Goal: Task Accomplishment & Management: Manage account settings

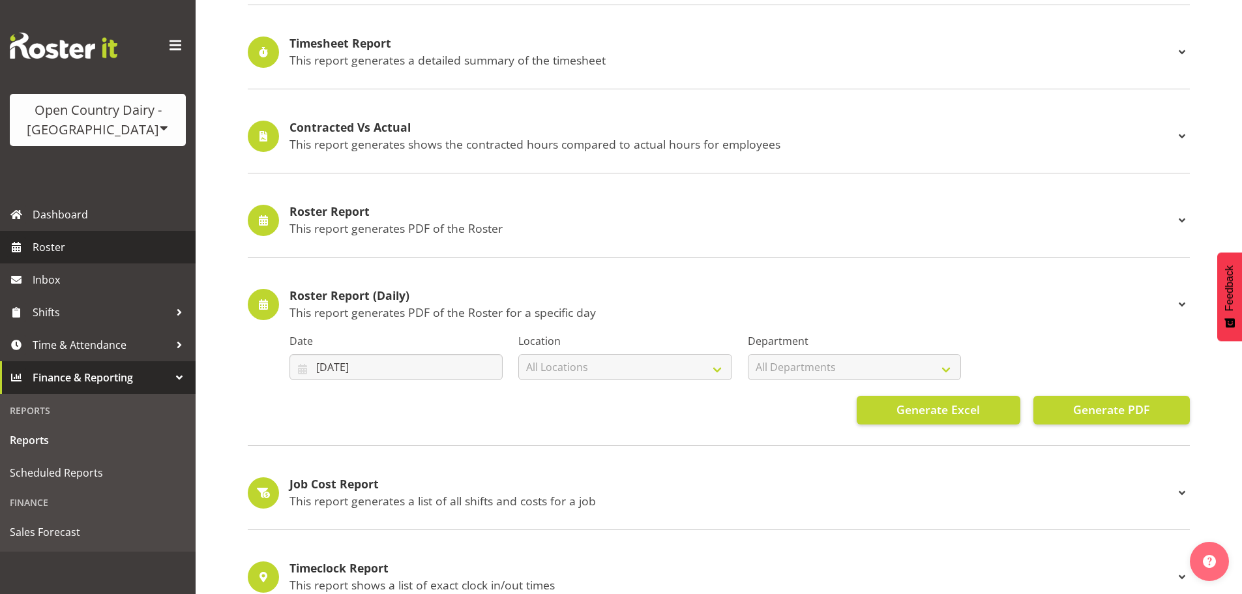
scroll to position [391, 0]
click at [83, 243] on span "Roster" at bounding box center [111, 247] width 156 height 20
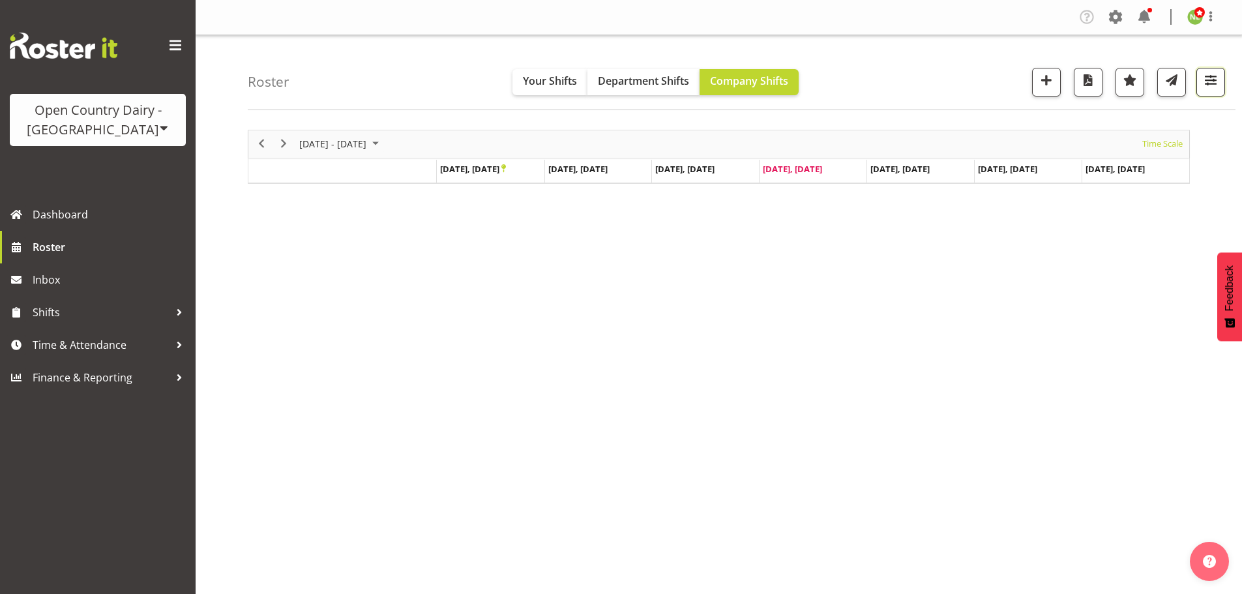
click at [1214, 79] on span "button" at bounding box center [1210, 80] width 17 height 17
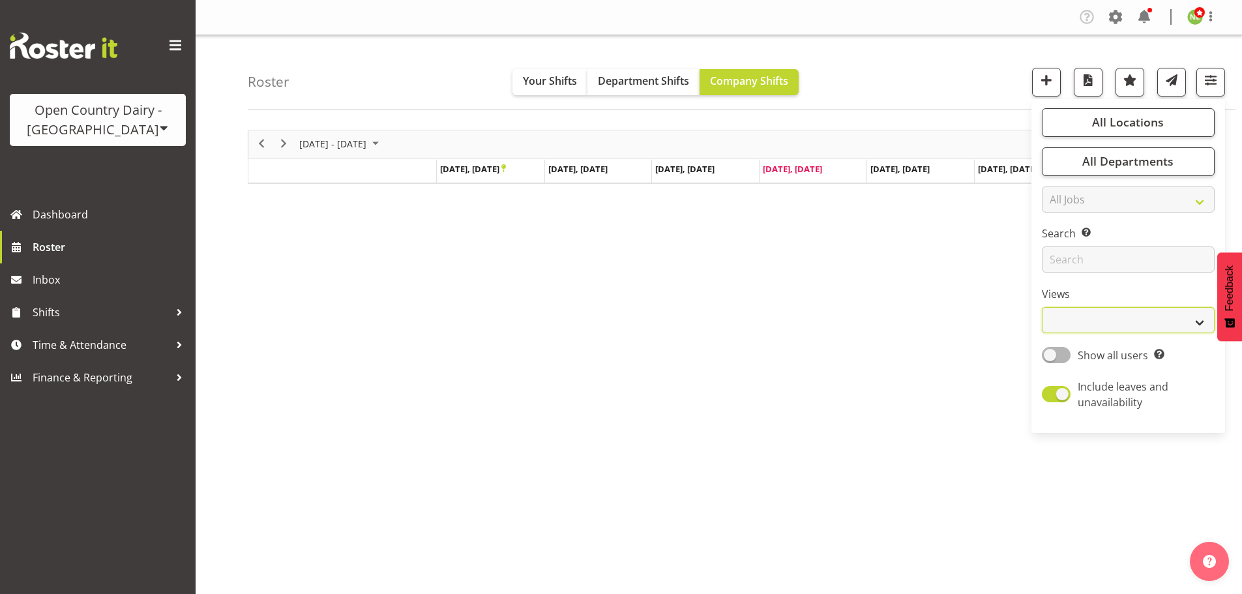
drag, startPoint x: 1088, startPoint y: 321, endPoint x: 1091, endPoint y: 328, distance: 7.9
click at [1088, 321] on select "Staff Role Shift - Horizontal Shift - Vertical Staff - Location" at bounding box center [1128, 320] width 173 height 26
select select "staff"
click at [1043, 307] on select "Staff Role Shift - Horizontal Shift - Vertical Staff - Location" at bounding box center [1128, 320] width 173 height 26
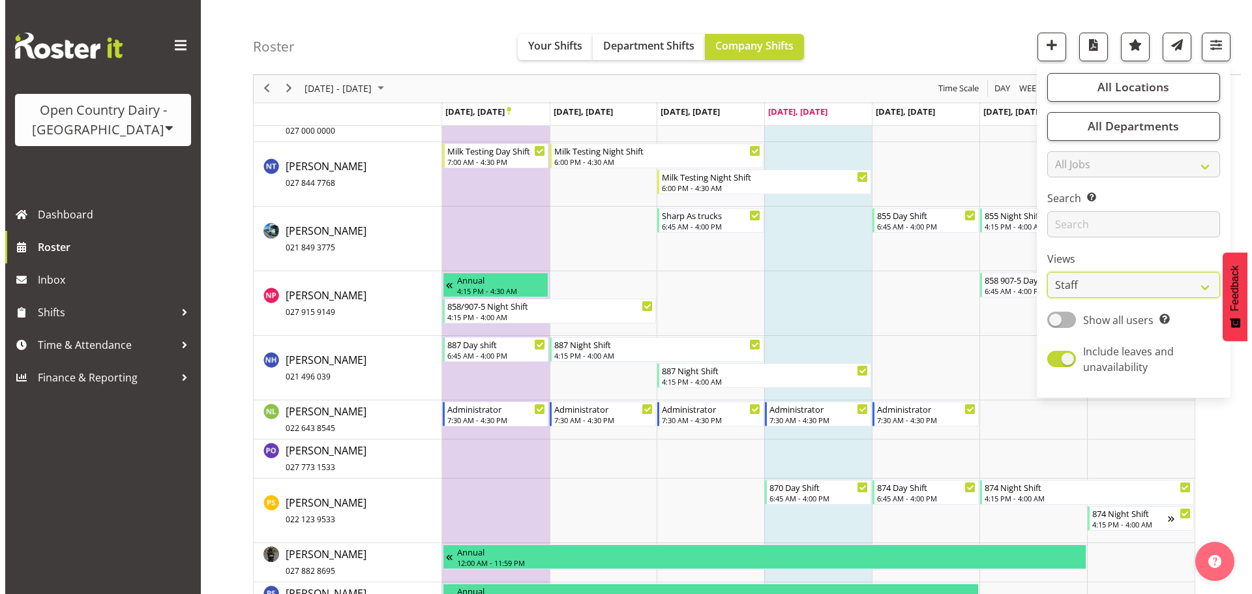
scroll to position [6260, 0]
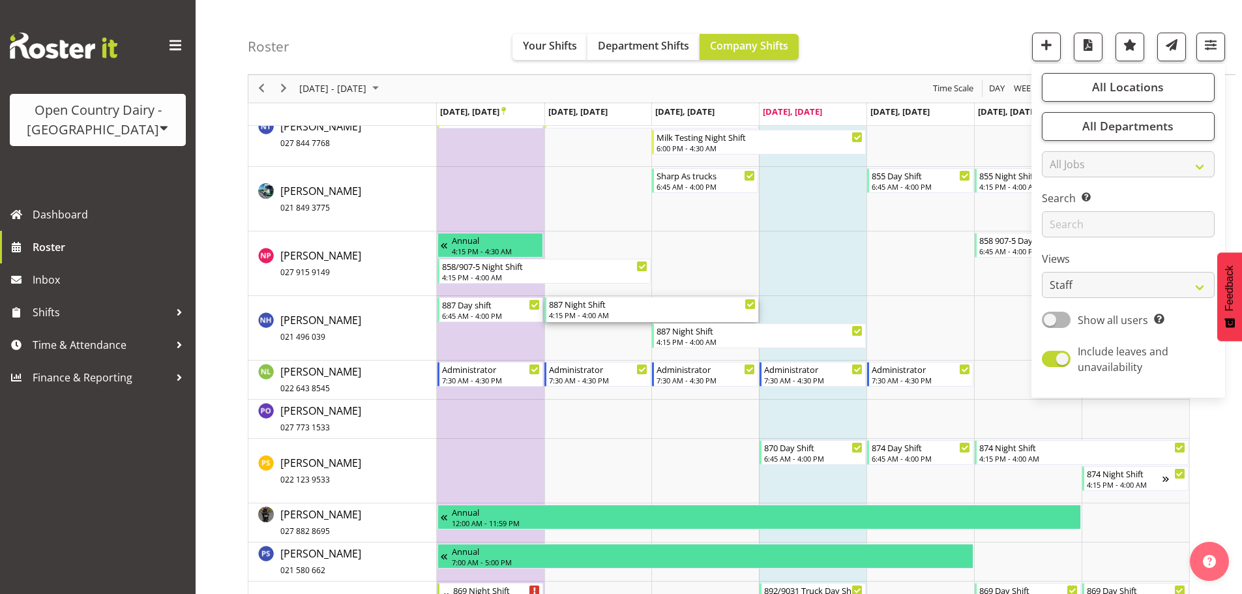
click at [591, 309] on div "887 Night Shift" at bounding box center [652, 303] width 207 height 13
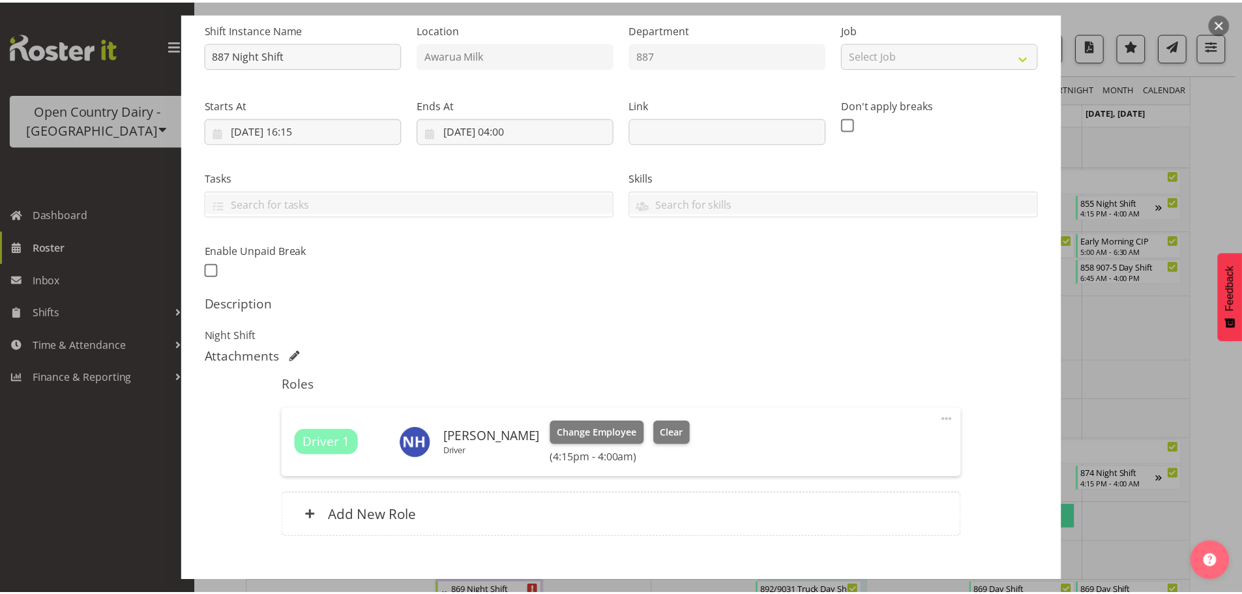
scroll to position [204, 0]
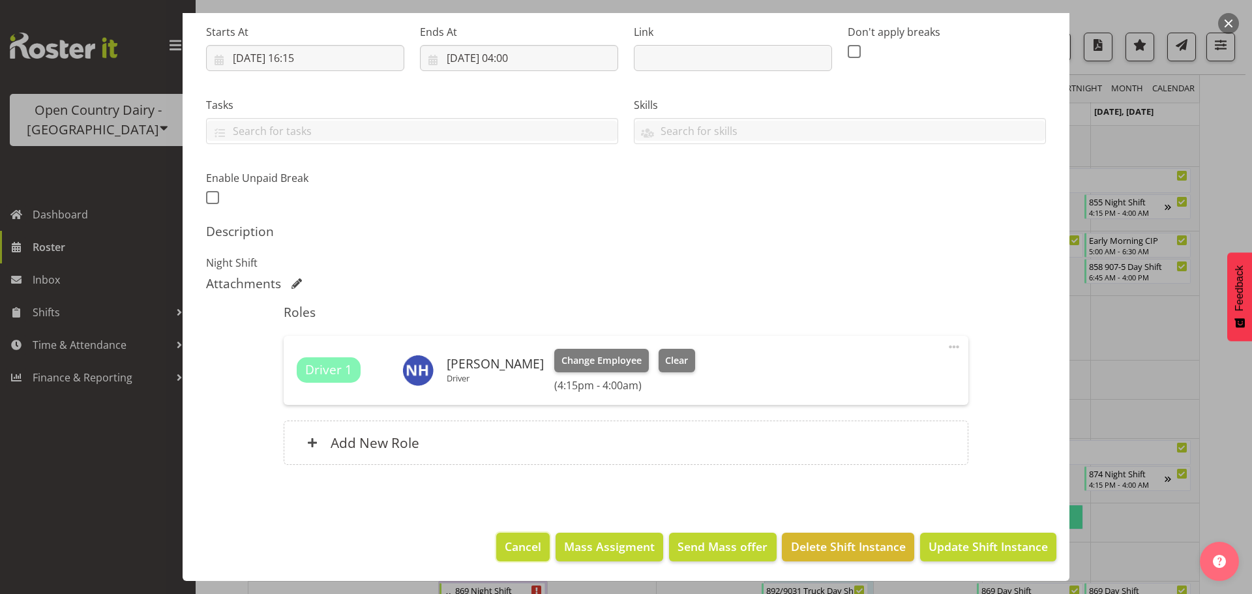
click at [518, 545] on span "Cancel" at bounding box center [523, 546] width 37 height 17
